Goal: Communication & Community: Answer question/provide support

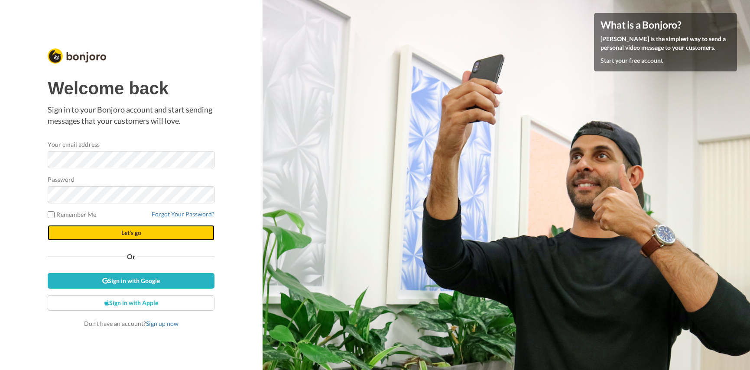
click at [110, 231] on button "Let's go" at bounding box center [131, 233] width 167 height 16
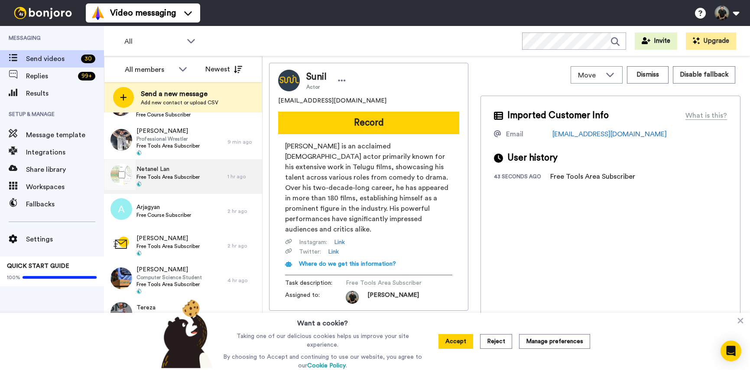
scroll to position [164, 0]
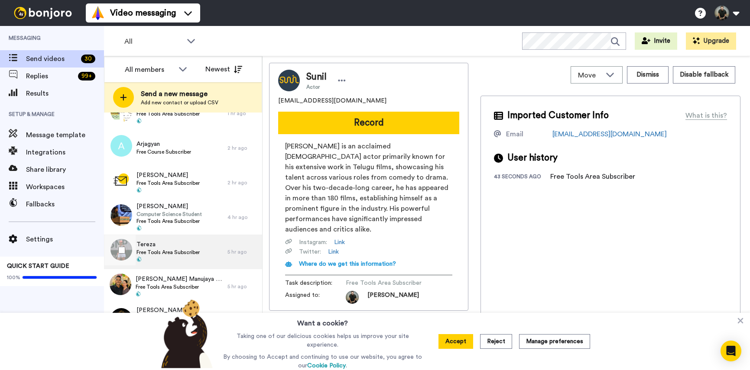
click at [155, 249] on span "Tereza" at bounding box center [167, 244] width 63 height 9
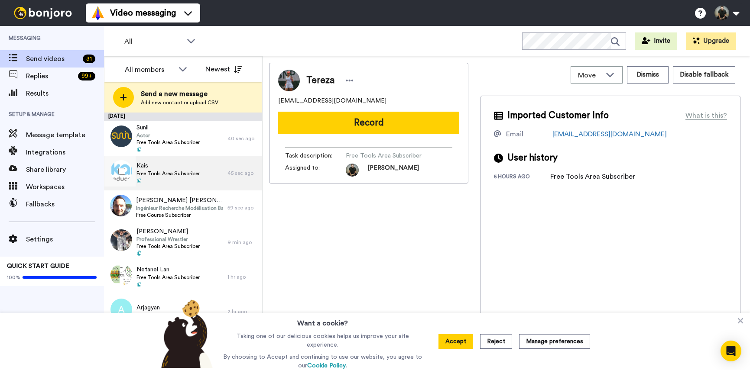
click at [151, 167] on span "Kais" at bounding box center [167, 166] width 63 height 9
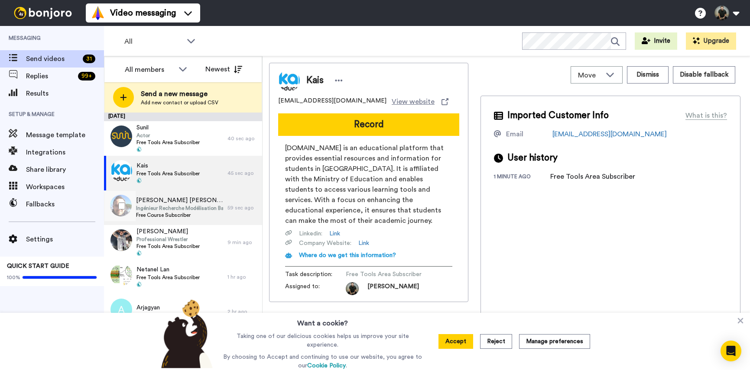
click at [159, 203] on span "Monier Reyes Daniel" at bounding box center [179, 200] width 87 height 9
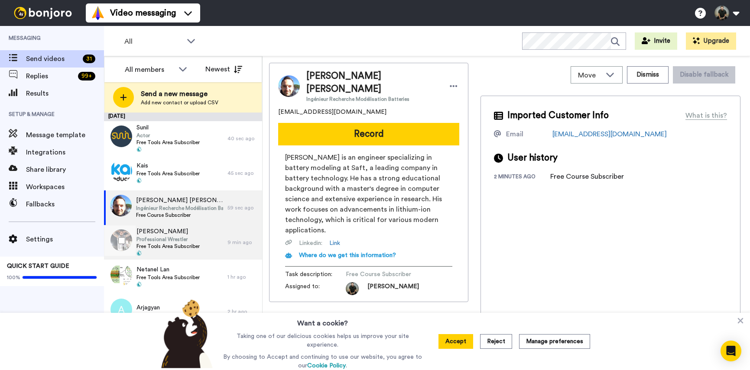
click at [161, 243] on span "Free Tools Area Subscriber" at bounding box center [167, 246] width 63 height 7
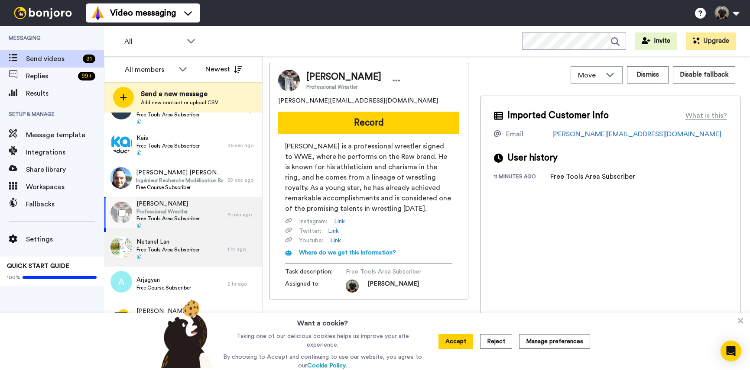
scroll to position [33, 0]
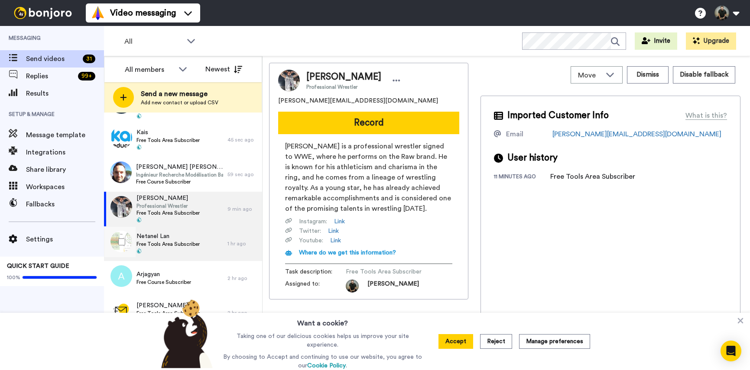
click at [156, 238] on span "Netanel Lan" at bounding box center [167, 236] width 63 height 9
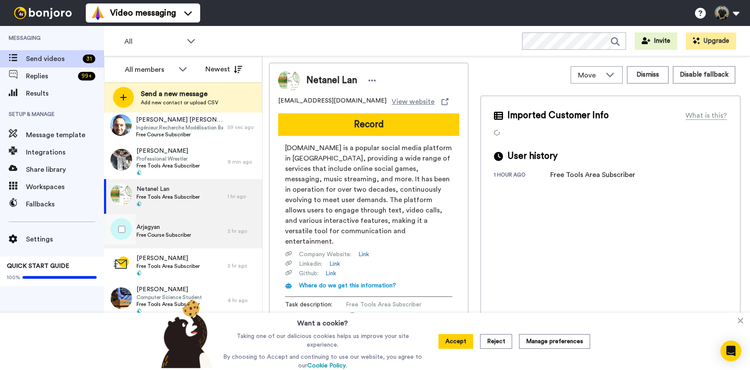
click at [156, 235] on div "Arjagyan Free Course Subscriber" at bounding box center [163, 231] width 55 height 16
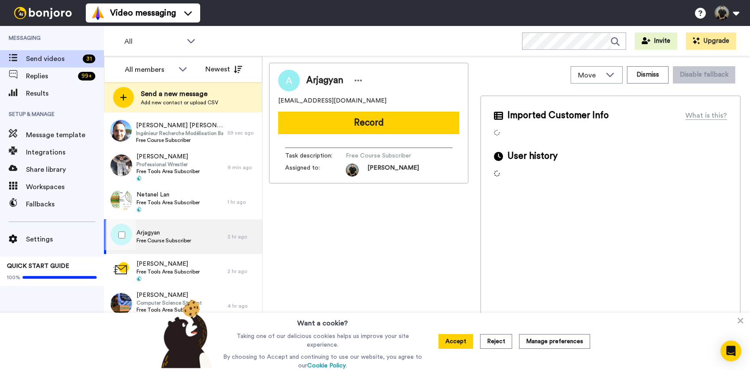
scroll to position [150, 0]
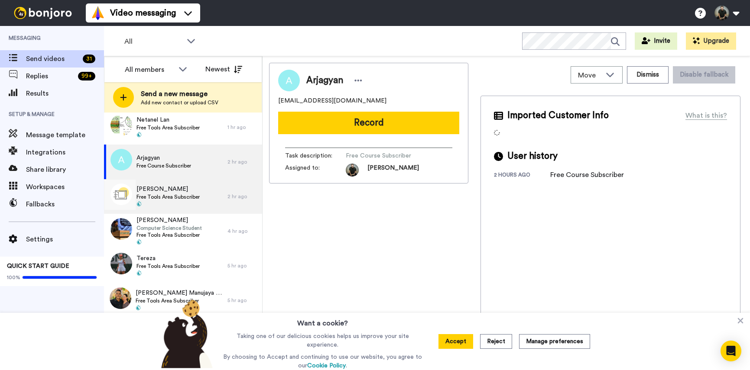
click at [172, 194] on span "Free Tools Area Subscriber" at bounding box center [167, 197] width 63 height 7
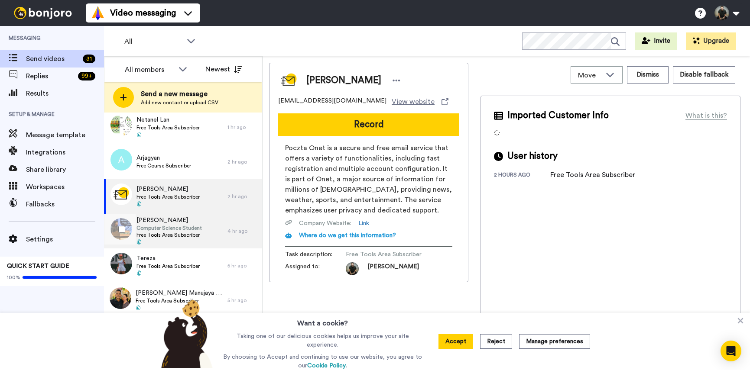
click at [171, 232] on span "Free Tools Area Subscriber" at bounding box center [168, 235] width 65 height 7
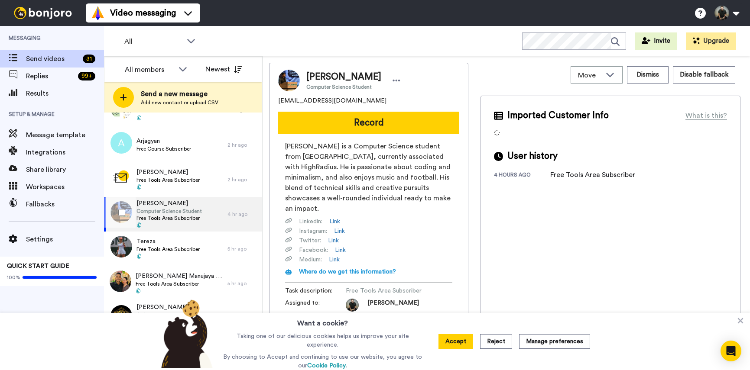
scroll to position [212, 0]
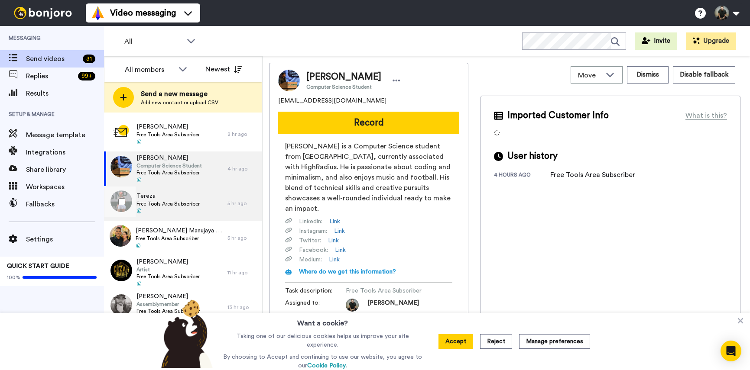
click at [168, 199] on span "Tereza" at bounding box center [167, 196] width 63 height 9
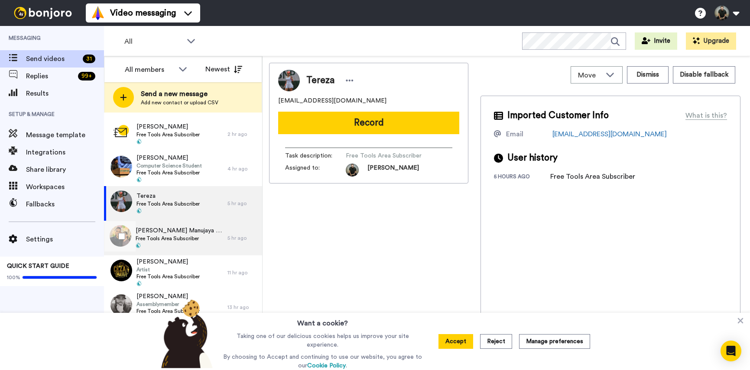
click at [172, 235] on span "Free Tools Area Subscriber" at bounding box center [180, 238] width 88 height 7
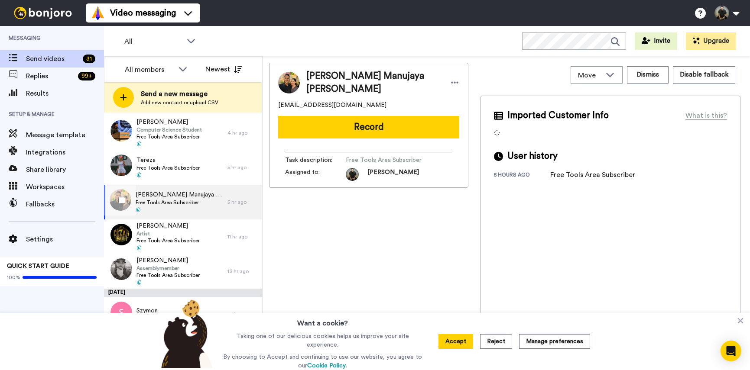
scroll to position [254, 0]
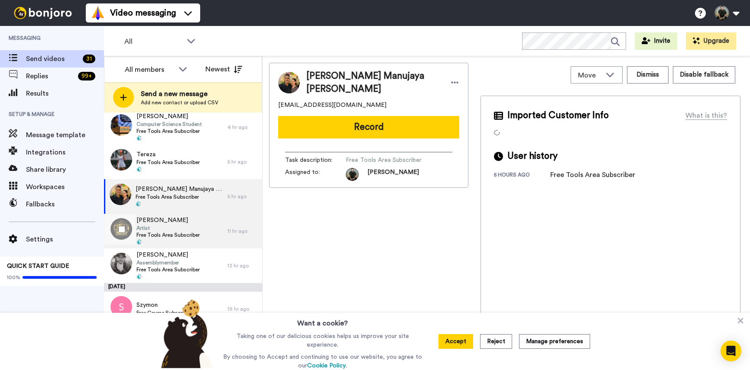
click at [172, 225] on span "Artist" at bounding box center [167, 228] width 63 height 7
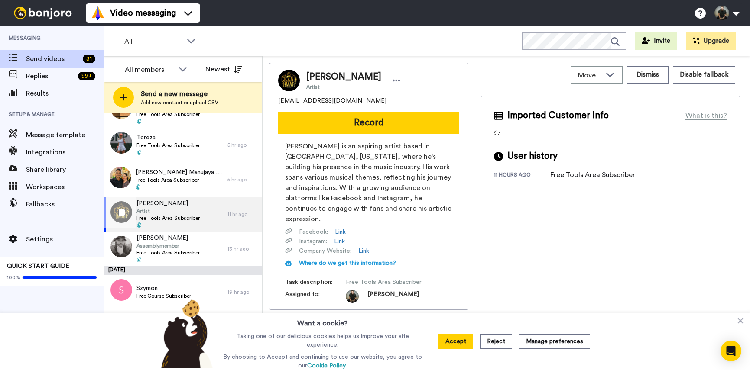
scroll to position [283, 0]
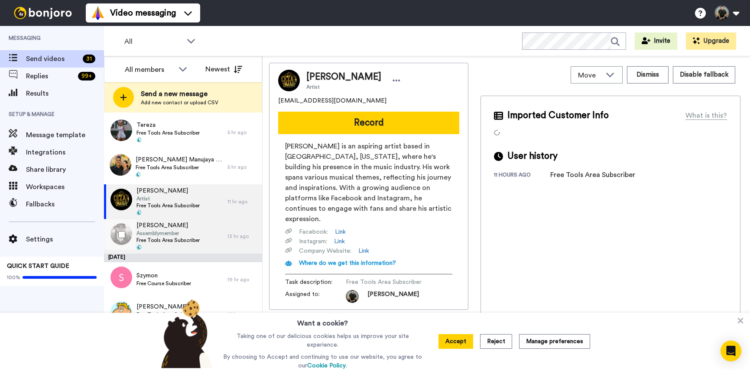
click at [165, 235] on span "Assemblymember" at bounding box center [167, 233] width 63 height 7
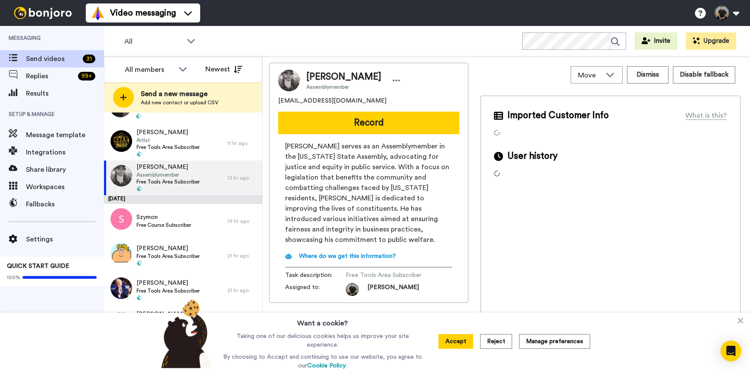
scroll to position [385, 0]
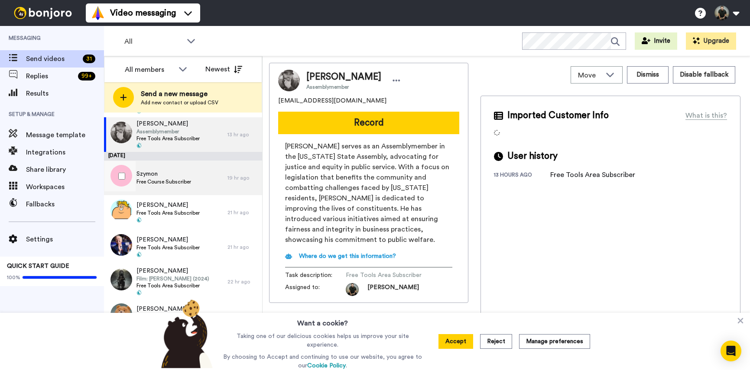
click at [185, 175] on span "Szymon" at bounding box center [163, 174] width 55 height 9
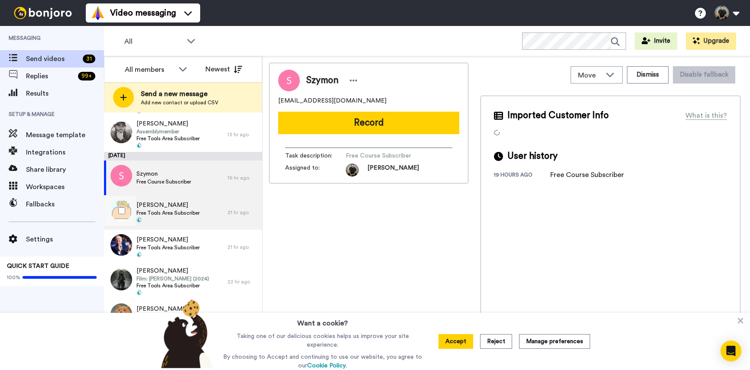
click at [178, 208] on span "Owen" at bounding box center [167, 205] width 63 height 9
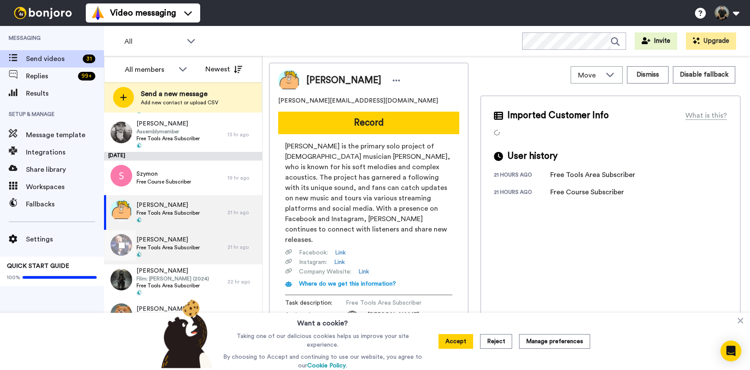
click at [172, 250] on span "Free Tools Area Subscriber" at bounding box center [167, 247] width 63 height 7
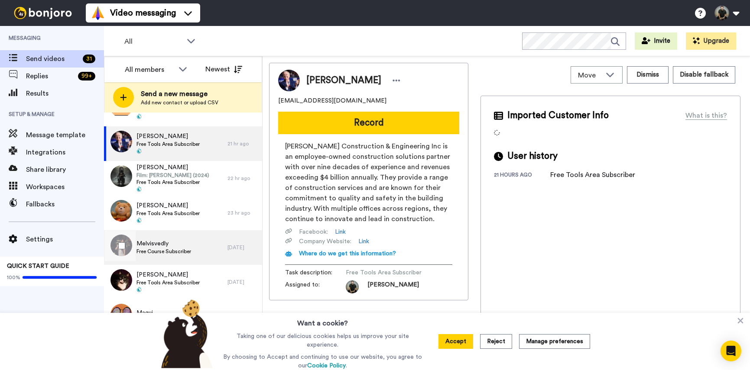
scroll to position [494, 0]
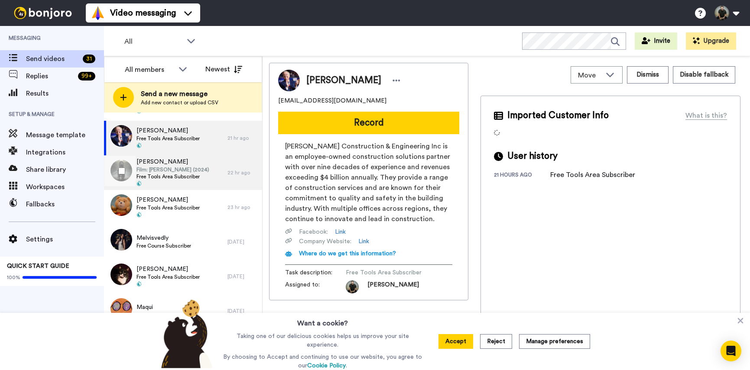
click at [173, 173] on span "Film: Maria (2024)" at bounding box center [172, 169] width 73 height 7
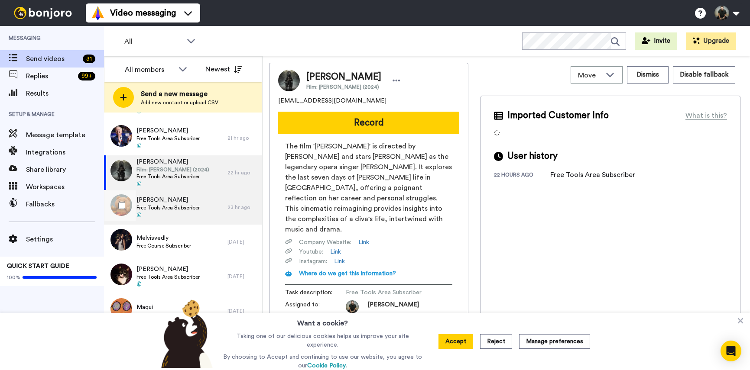
click at [169, 212] on span at bounding box center [167, 215] width 63 height 7
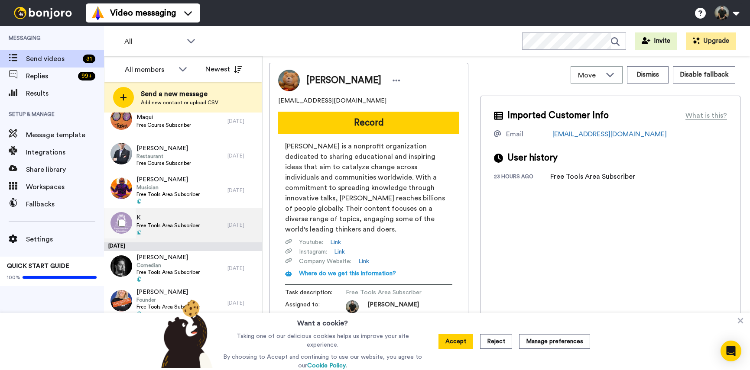
scroll to position [726, 0]
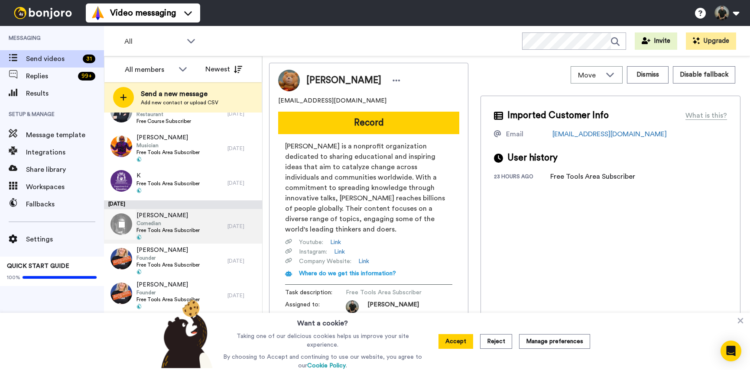
click at [176, 234] on div "Fran Rincon Comedian Free Tools Area Subscriber" at bounding box center [167, 226] width 63 height 30
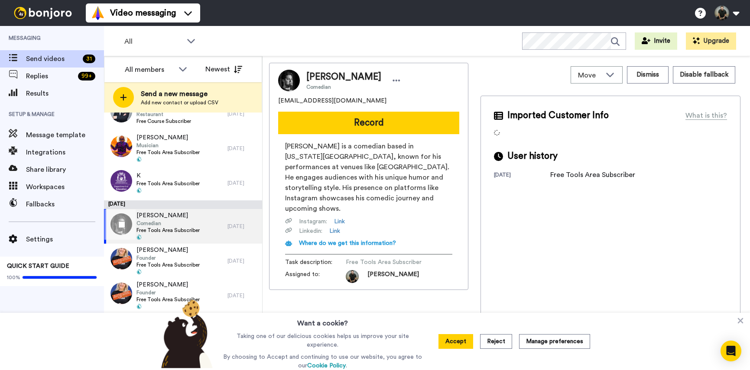
scroll to position [805, 0]
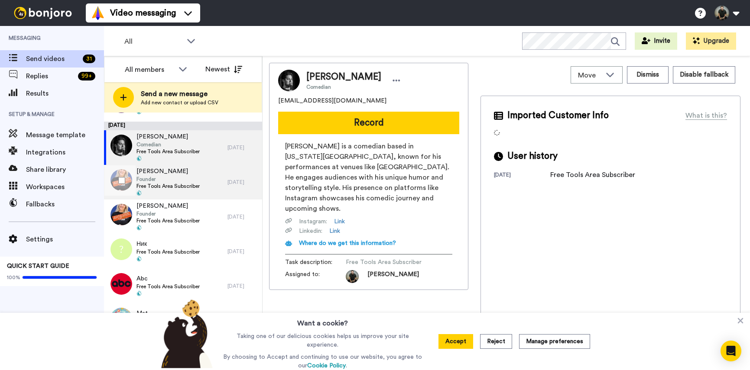
click at [166, 188] on span "Free Tools Area Subscriber" at bounding box center [167, 186] width 63 height 7
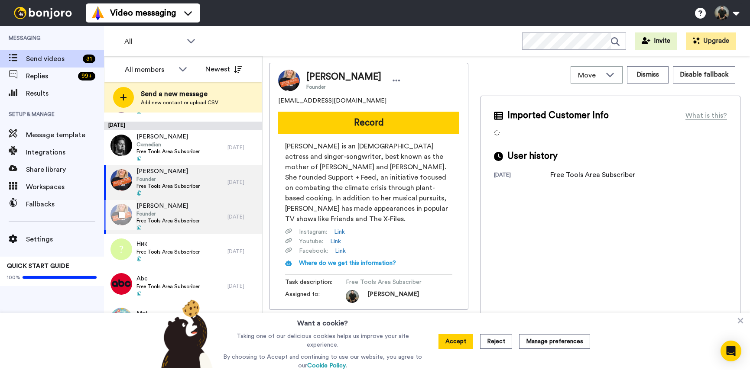
click at [160, 213] on span "Founder" at bounding box center [167, 214] width 63 height 7
click at [168, 185] on span "Free Tools Area Subscriber" at bounding box center [167, 186] width 63 height 7
click at [169, 221] on span "Free Tools Area Subscriber" at bounding box center [167, 220] width 63 height 7
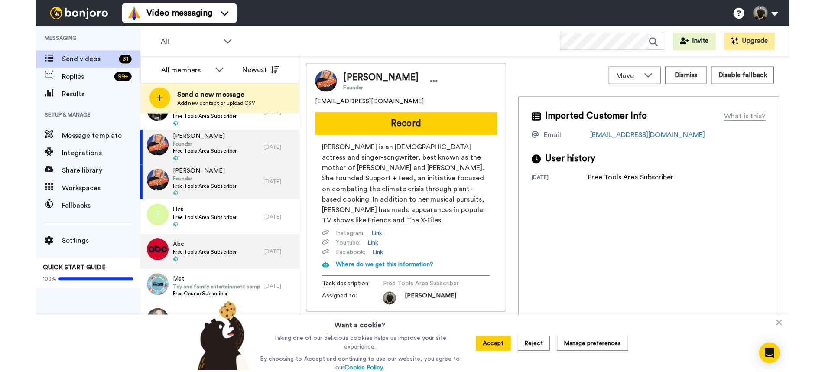
scroll to position [841, 0]
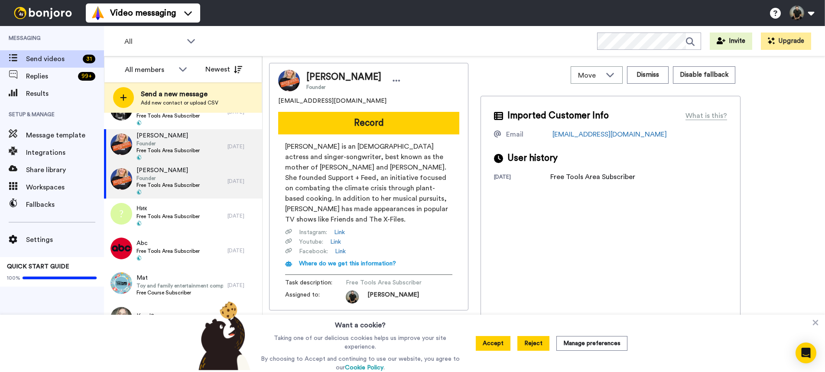
click at [531, 344] on button "Reject" at bounding box center [533, 343] width 32 height 15
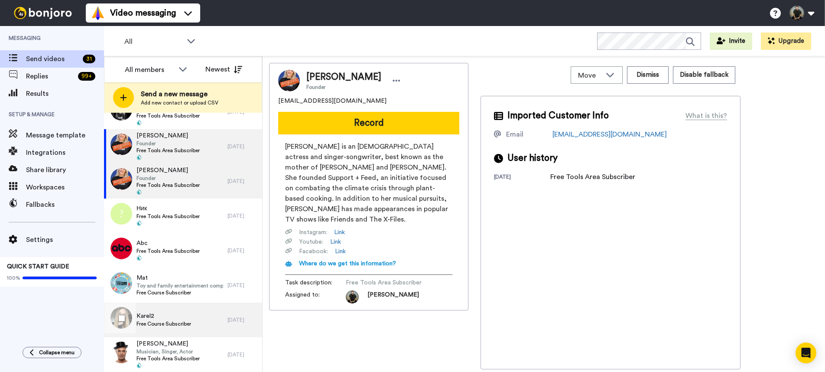
click at [156, 325] on span "Free Course Subscriber" at bounding box center [163, 323] width 55 height 7
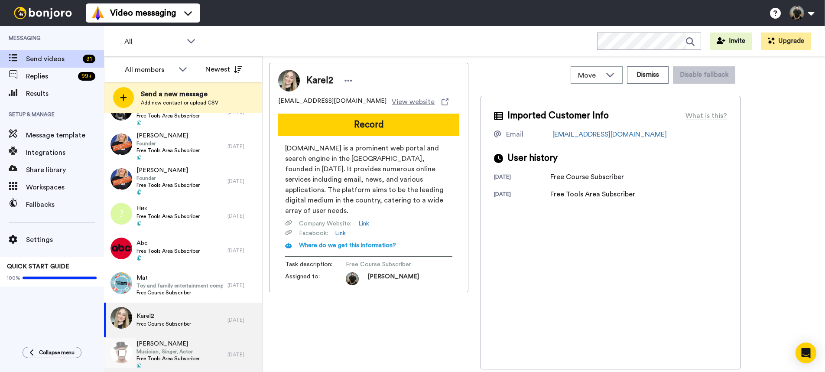
click at [152, 353] on span "Musician, Singer, Actor" at bounding box center [167, 351] width 63 height 7
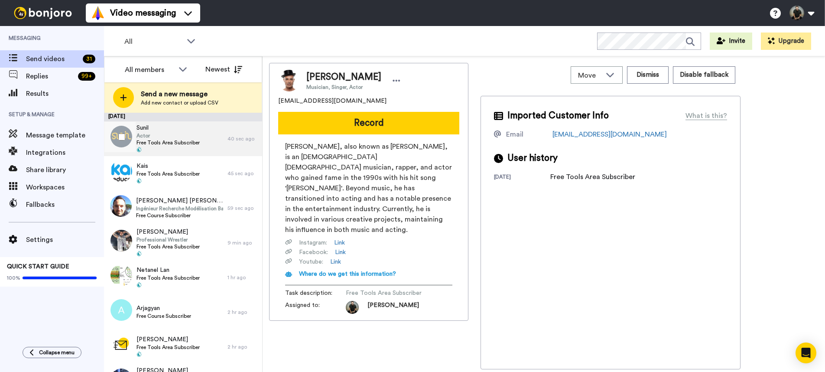
click at [153, 127] on span "Sunil" at bounding box center [167, 127] width 63 height 9
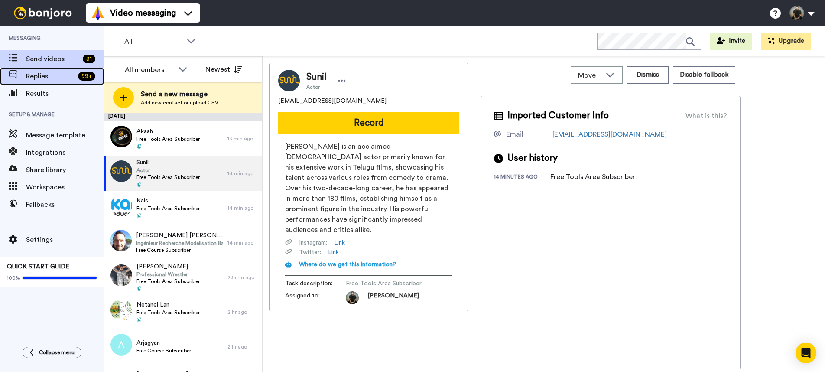
click at [45, 83] on div "Replies 99 +" at bounding box center [52, 76] width 104 height 17
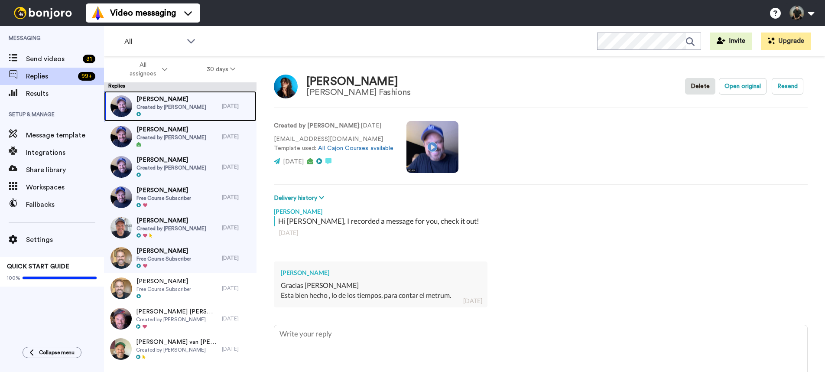
click at [178, 112] on div at bounding box center [171, 114] width 70 height 6
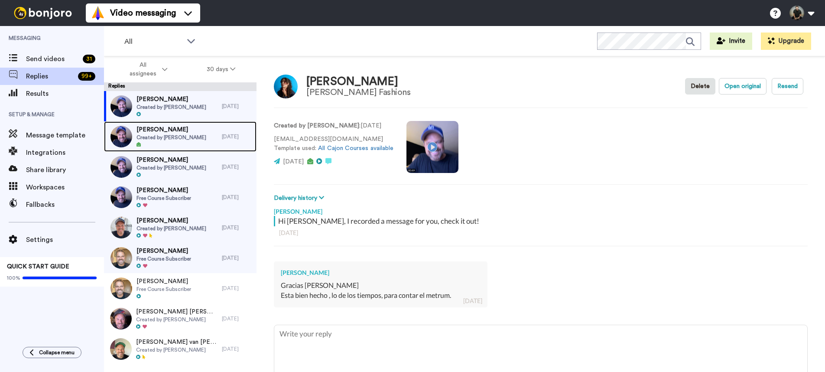
click at [180, 132] on span "[PERSON_NAME]" at bounding box center [171, 129] width 70 height 9
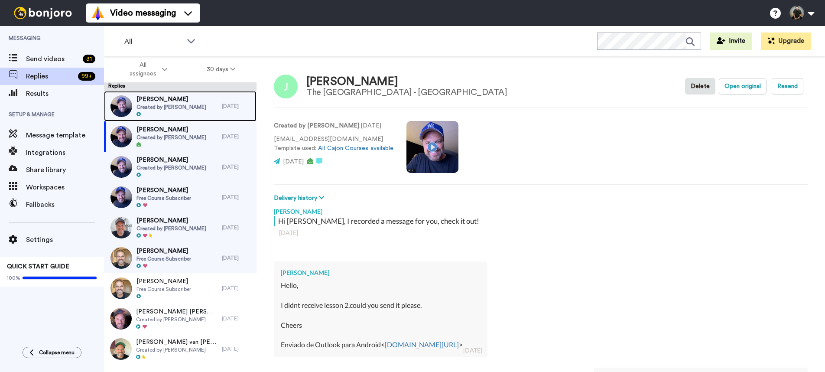
click at [192, 110] on div "[PERSON_NAME] Created by [PERSON_NAME]" at bounding box center [171, 106] width 70 height 23
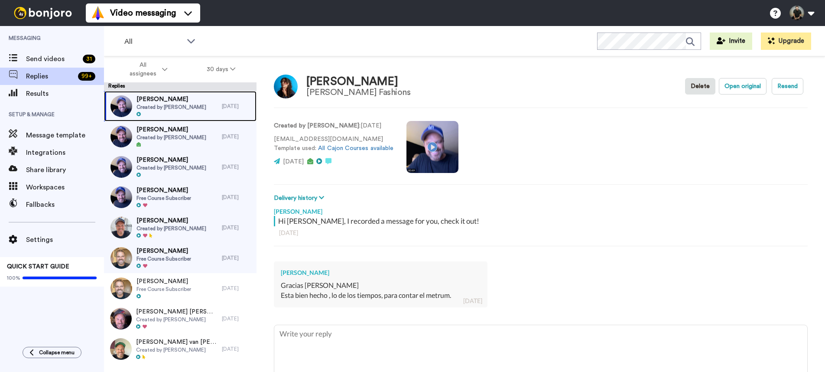
scroll to position [45, 0]
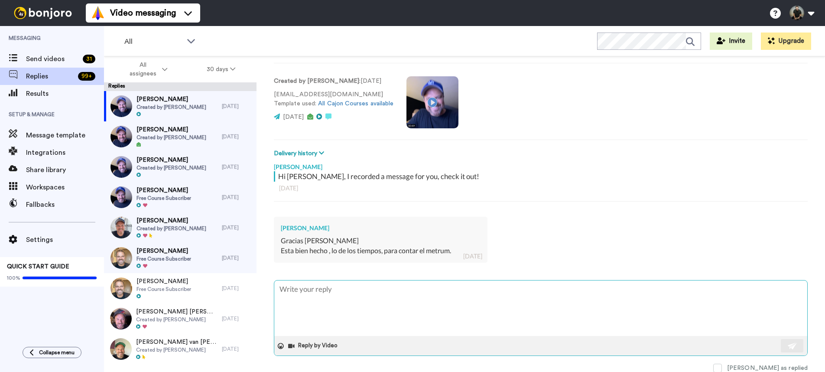
click at [335, 289] on textarea at bounding box center [540, 307] width 533 height 55
click at [192, 134] on span "Created by [PERSON_NAME]" at bounding box center [171, 137] width 70 height 7
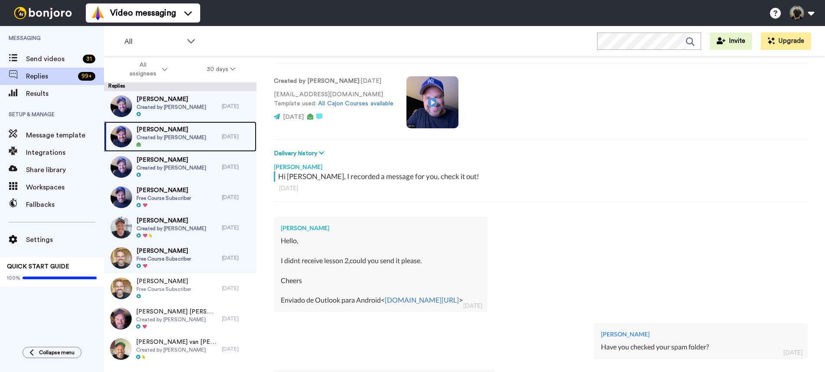
scroll to position [188, 0]
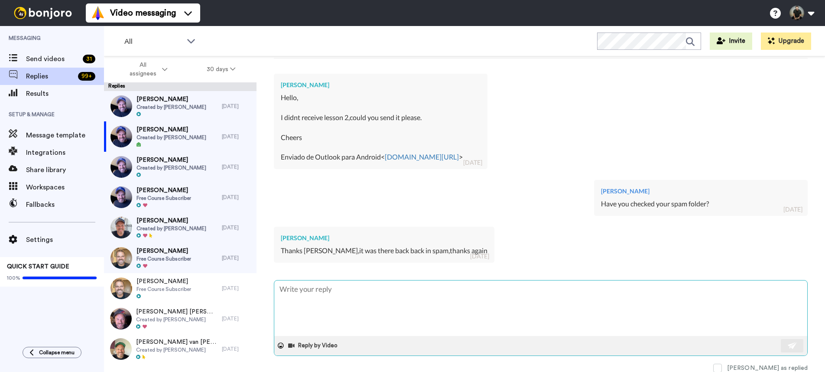
click at [353, 296] on textarea at bounding box center [540, 307] width 533 height 55
type textarea "x"
type textarea "En"
type textarea "x"
type textarea "Enj"
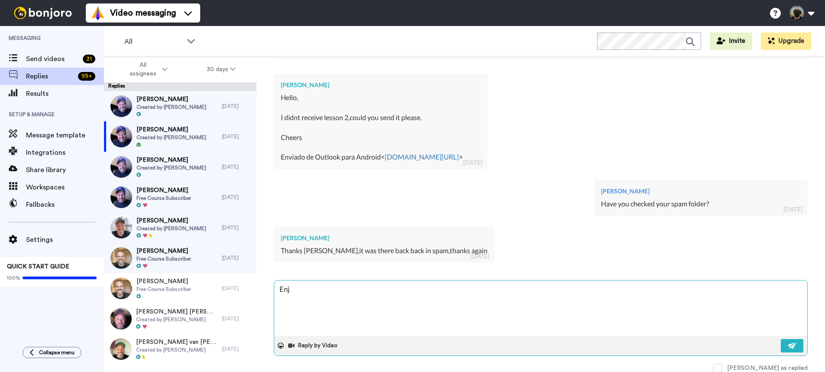
type textarea "x"
type textarea "Enjo"
type textarea "x"
type textarea "Enjoy"
type textarea "x"
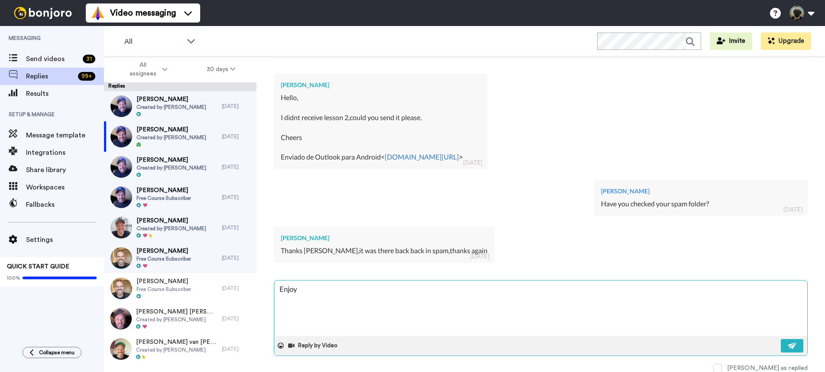
type textarea "Enjoy!"
type textarea "x"
type textarea "Enjoy!"
type textarea "x"
type textarea "Enjoy! ;)"
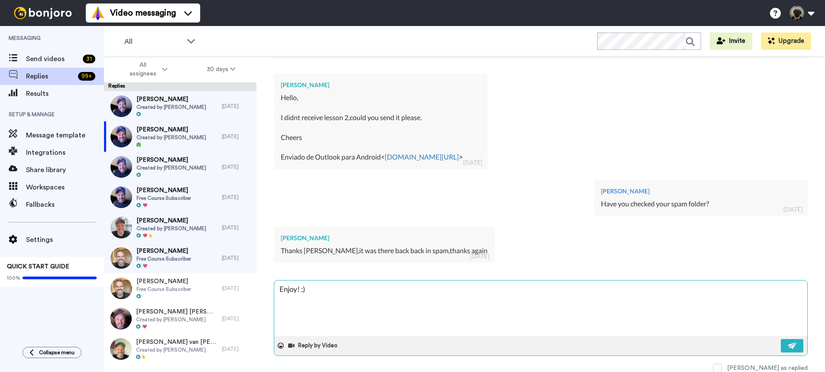
type textarea "x"
type textarea "Enjoy! ;)"
click at [788, 342] on img at bounding box center [793, 345] width 10 height 7
type textarea "x"
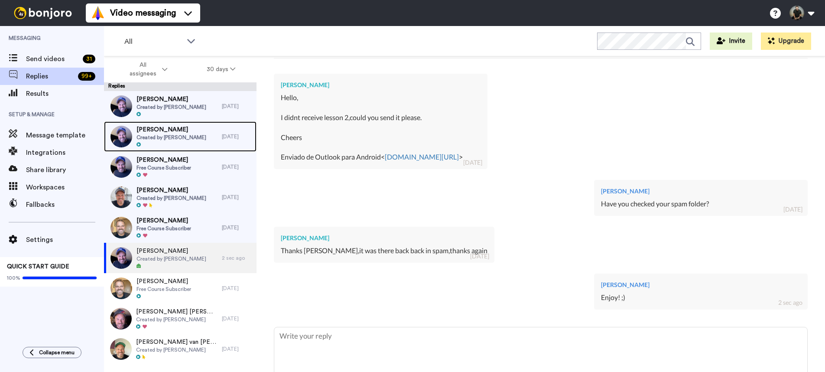
click at [168, 137] on span "Created by [PERSON_NAME]" at bounding box center [171, 137] width 70 height 7
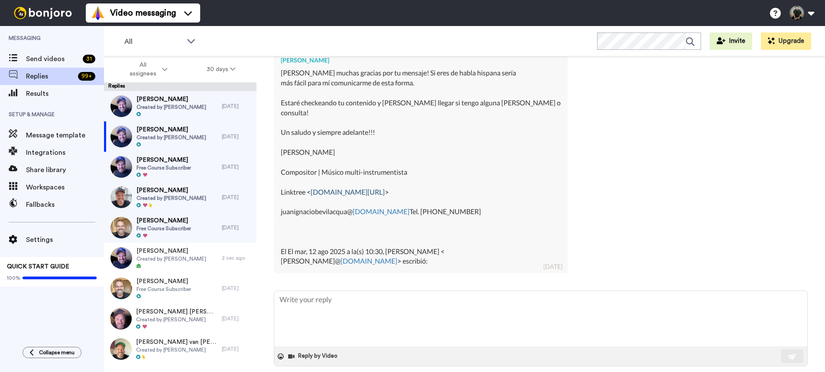
scroll to position [198, 0]
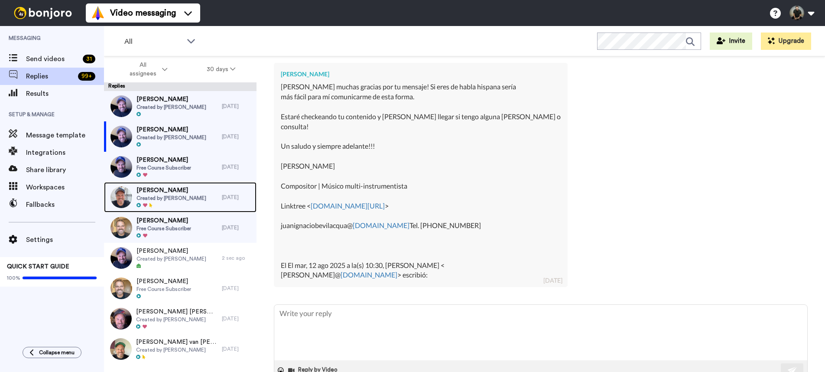
click at [176, 195] on span "Created by [PERSON_NAME]" at bounding box center [171, 197] width 70 height 7
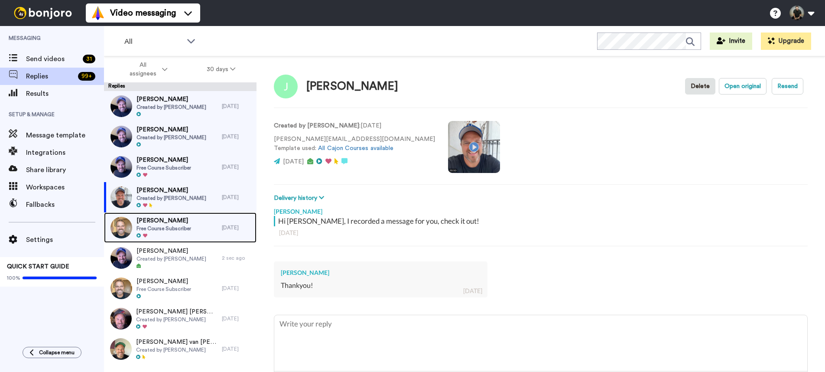
click at [179, 229] on span "Free Course Subscriber" at bounding box center [163, 228] width 55 height 7
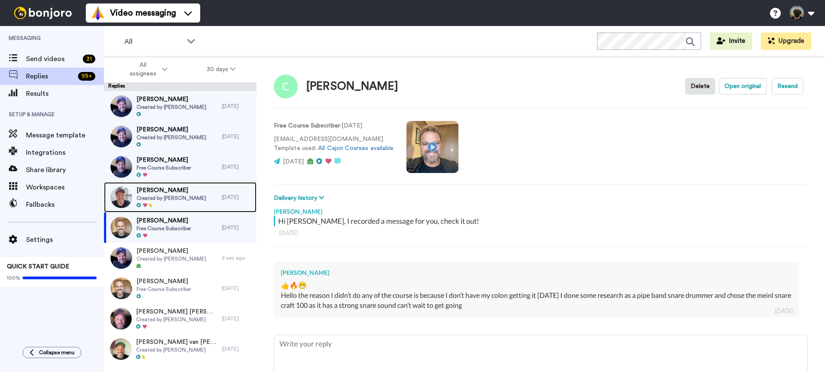
click at [190, 200] on span "Created by [PERSON_NAME]" at bounding box center [171, 197] width 70 height 7
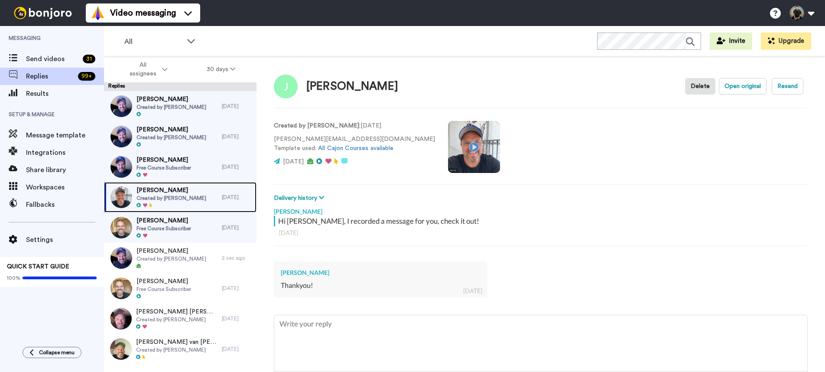
scroll to position [35, 0]
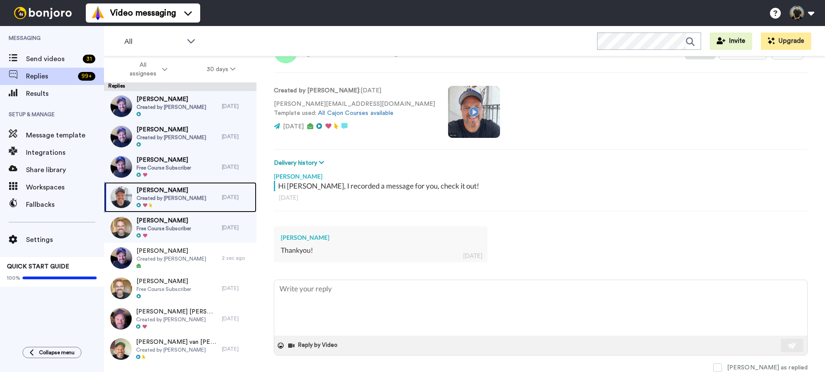
click at [175, 194] on span "Created by [PERSON_NAME]" at bounding box center [171, 197] width 70 height 7
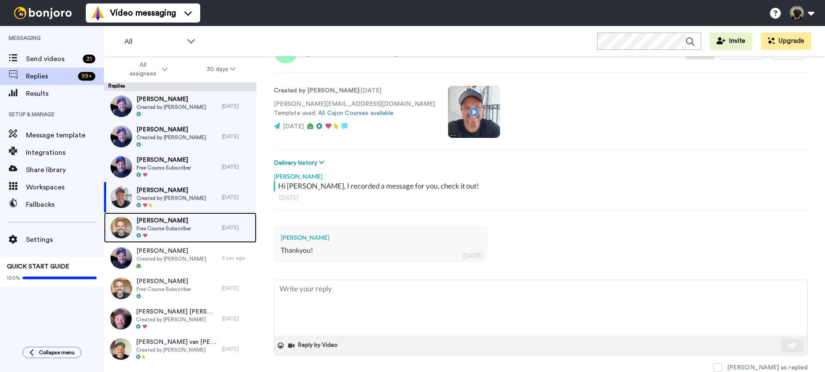
click at [191, 227] on span "Free Course Subscriber" at bounding box center [163, 228] width 55 height 7
type textarea "x"
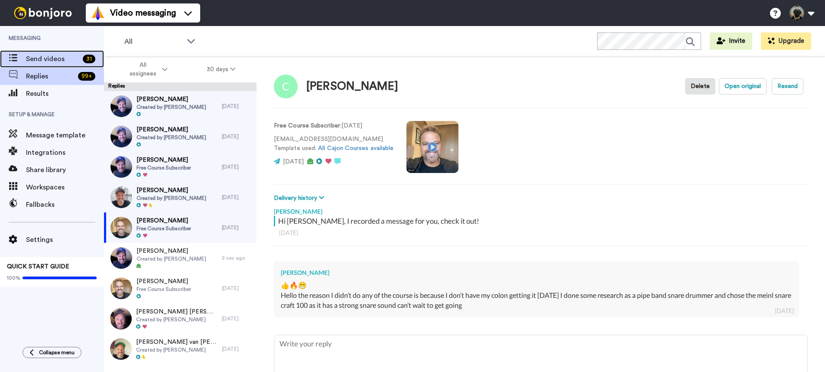
click at [68, 58] on span "Send videos" at bounding box center [52, 59] width 53 height 10
